Goal: Information Seeking & Learning: Learn about a topic

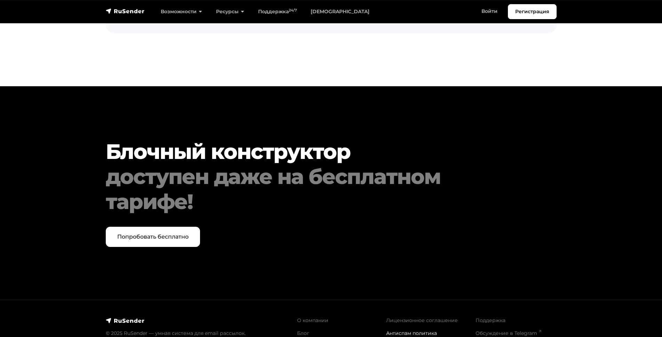
scroll to position [2894, 0]
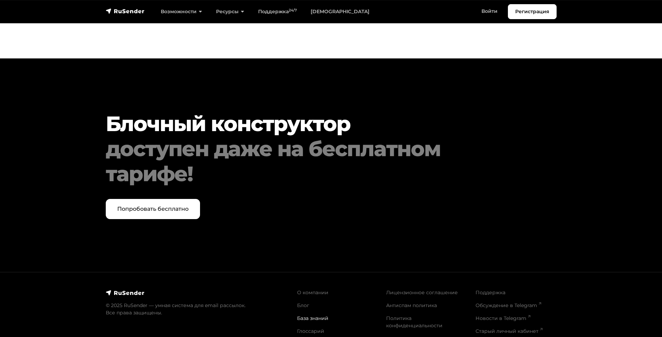
click at [303, 315] on link "База знаний" at bounding box center [312, 318] width 31 height 6
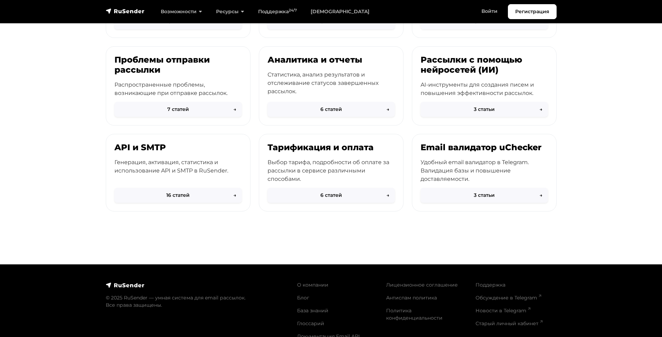
scroll to position [256, 0]
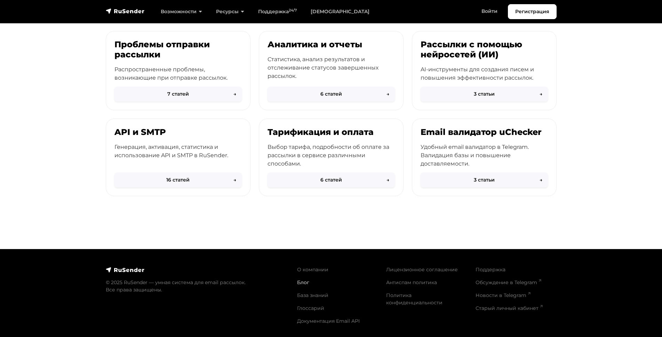
click at [300, 279] on link "Блог" at bounding box center [303, 282] width 12 height 6
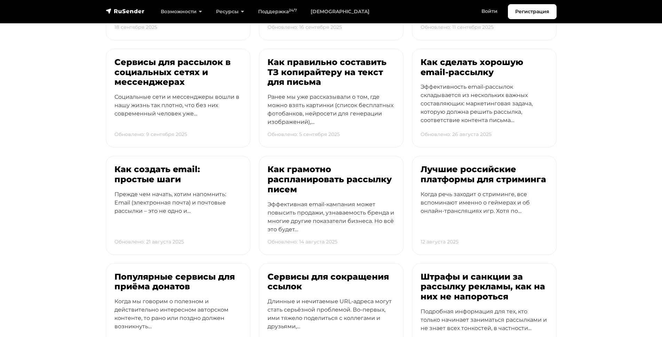
scroll to position [273, 0]
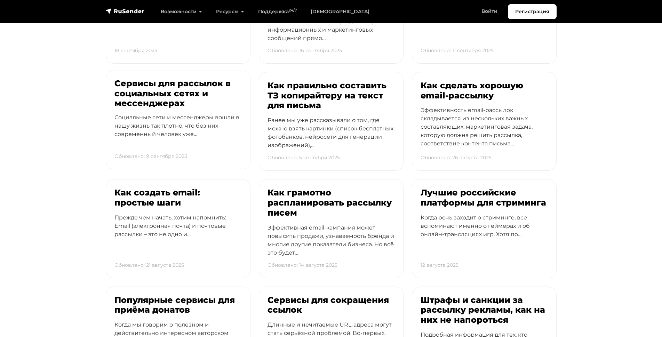
click at [137, 95] on h3 "Сервисы для рассылок в социальных сетях и мессенджерах" at bounding box center [177, 94] width 127 height 30
